Goal: Obtain resource: Download file/media

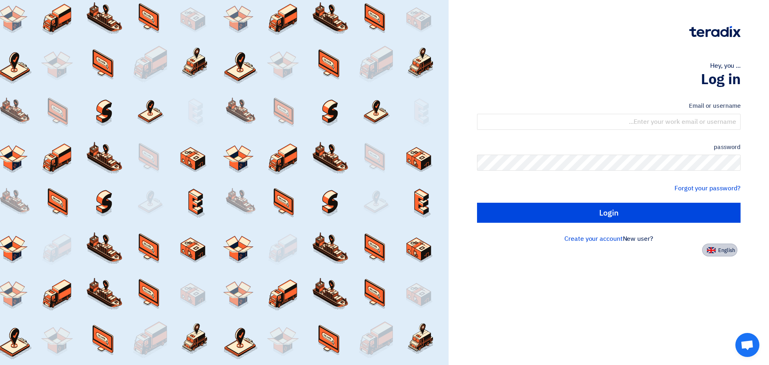
click at [724, 252] on font "English" at bounding box center [726, 250] width 17 height 8
type input "Sign in"
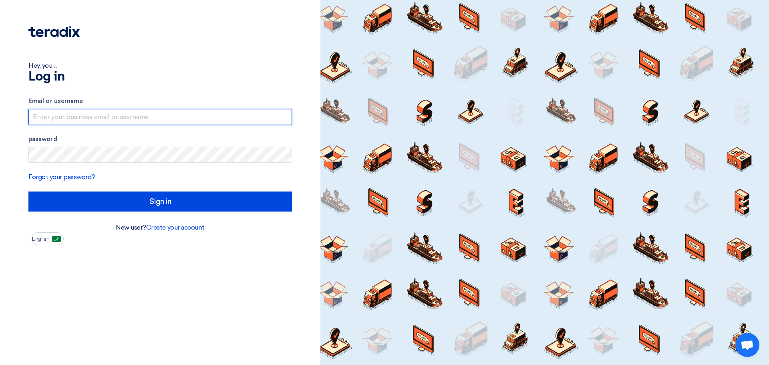
click at [98, 119] on input "text" at bounding box center [160, 117] width 264 height 16
type input "[EMAIL_ADDRESS][DOMAIN_NAME]"
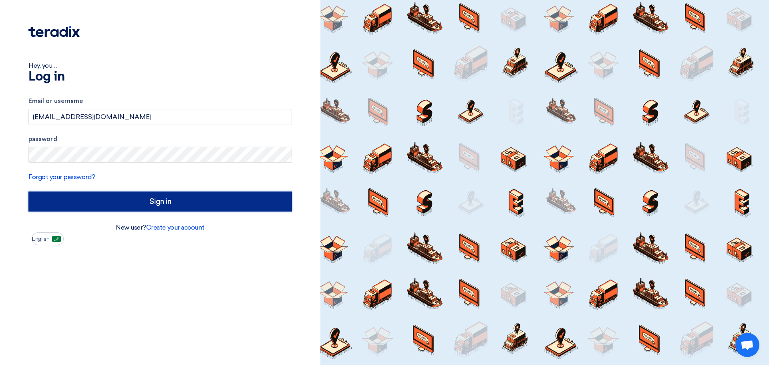
click at [119, 194] on input "Sign in" at bounding box center [160, 201] width 264 height 20
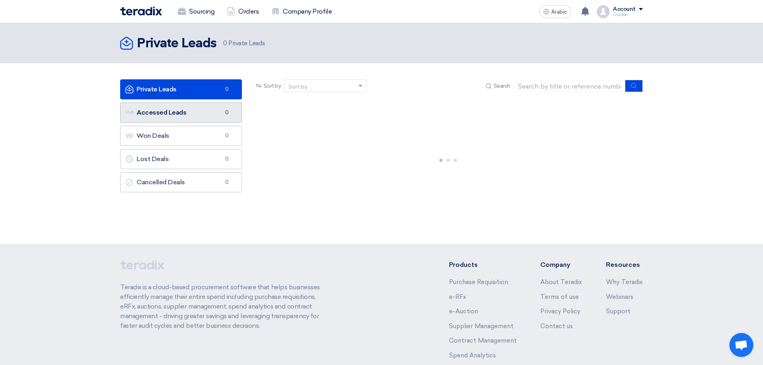
click at [200, 110] on link "Accessed Leads Accessed Leads 0" at bounding box center [181, 113] width 122 height 20
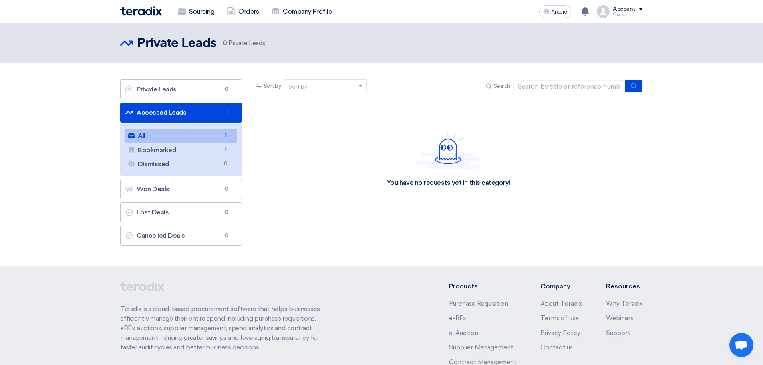
click at [206, 133] on link "All All 1" at bounding box center [181, 136] width 112 height 14
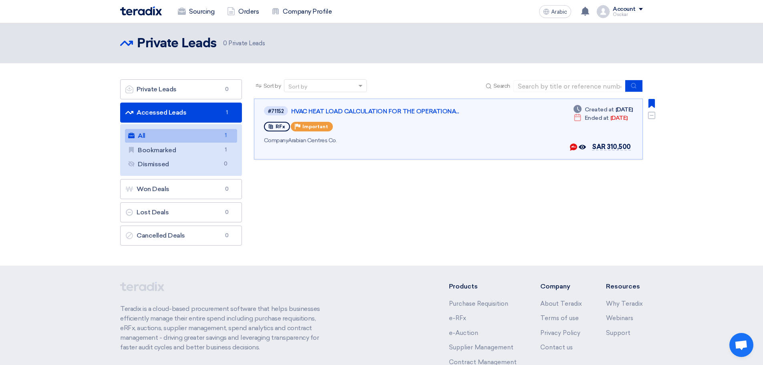
click at [527, 124] on div "#71152 HVAC HEAT LOAD CALCULATION FOR THE OPERATIONA... RFx Priority Important …" at bounding box center [448, 128] width 369 height 47
click at [451, 113] on font "HVAC HEAT LOAD CALCULATION FOR THE OPERATIONA..." at bounding box center [375, 111] width 168 height 7
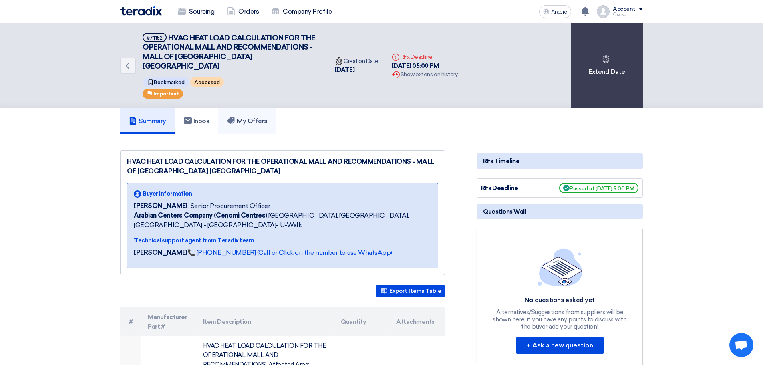
click at [265, 116] on link "My Offers" at bounding box center [247, 121] width 58 height 26
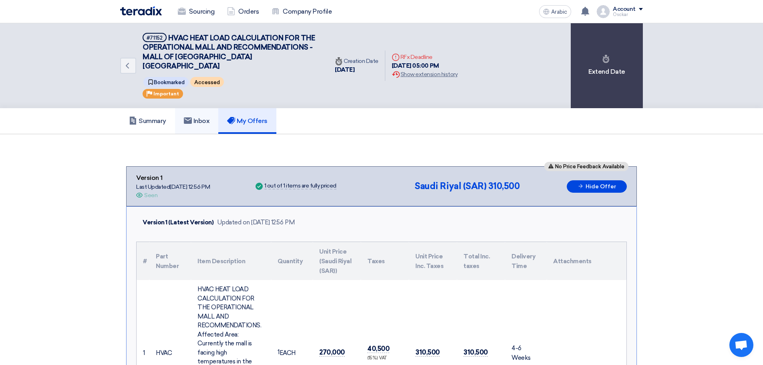
click at [210, 117] on h5 "Inbox" at bounding box center [197, 121] width 26 height 8
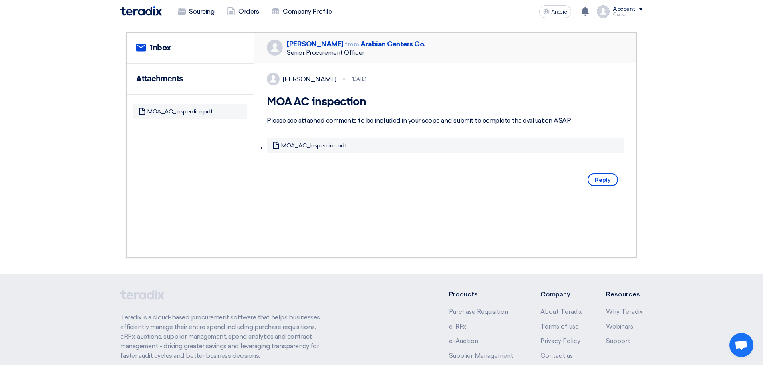
scroll to position [120, 0]
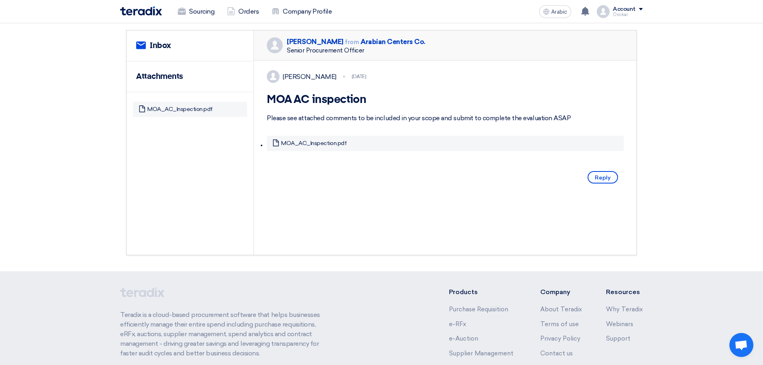
click at [371, 142] on div "MOA_AC_Inspection.pdf MOA_AC_Inspection.pdf" at bounding box center [445, 143] width 357 height 15
click at [510, 146] on div "MOA_AC_Inspection.pdf MOA_AC_Inspection.pdf" at bounding box center [445, 143] width 357 height 15
click at [296, 141] on font "MOA_AC_Inspection.pdf" at bounding box center [313, 143] width 65 height 7
